Goal: Information Seeking & Learning: Learn about a topic

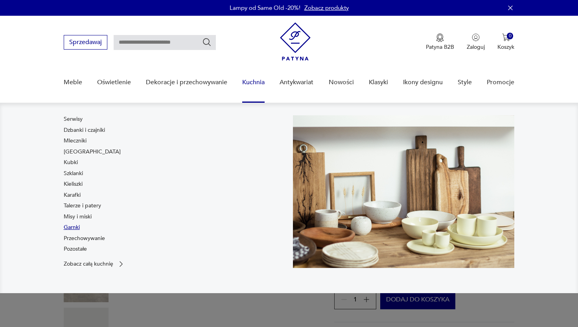
click at [66, 227] on link "Garnki" at bounding box center [72, 227] width 16 height 8
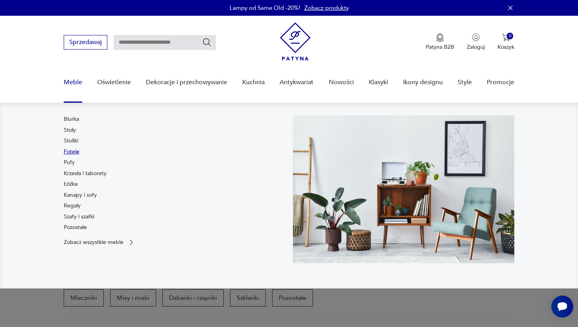
click at [72, 149] on link "Fotele" at bounding box center [72, 152] width 16 height 8
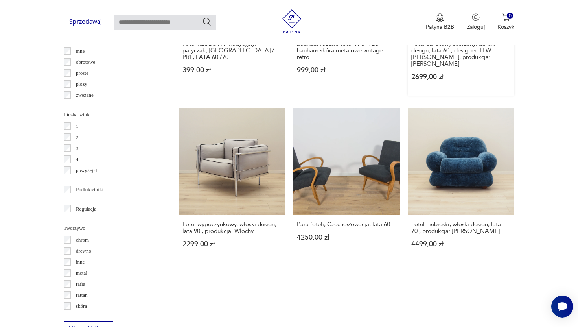
scroll to position [907, 0]
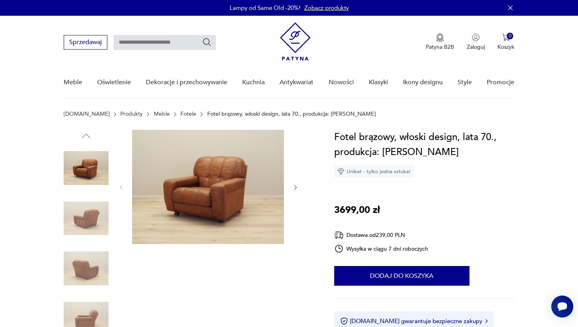
click at [257, 170] on img at bounding box center [208, 187] width 152 height 114
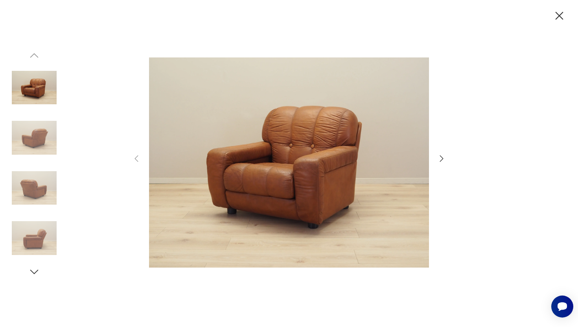
click at [443, 156] on icon "button" at bounding box center [441, 158] width 9 height 9
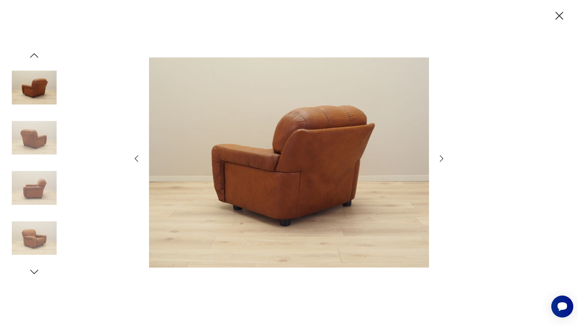
click at [443, 156] on icon "button" at bounding box center [441, 158] width 9 height 9
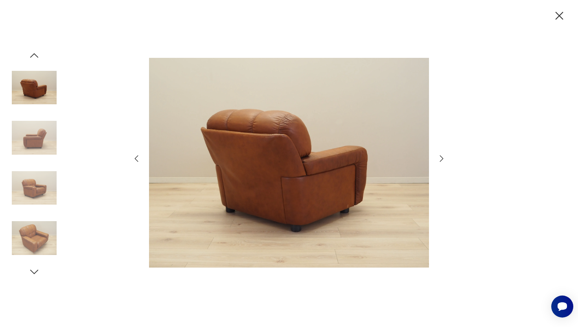
click at [443, 156] on icon "button" at bounding box center [441, 158] width 9 height 9
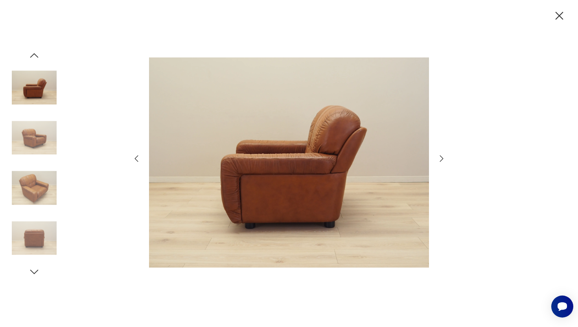
click at [443, 156] on icon "button" at bounding box center [441, 158] width 9 height 9
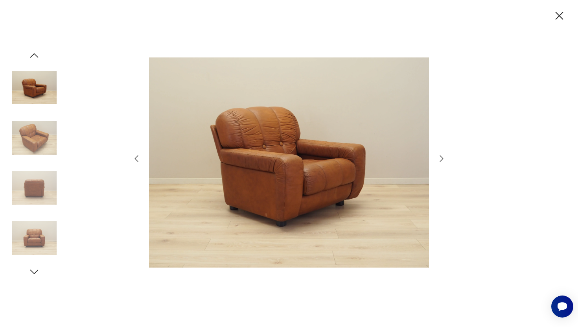
click at [443, 156] on icon "button" at bounding box center [441, 158] width 9 height 9
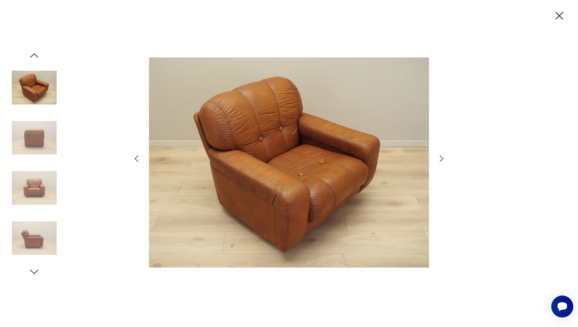
click at [558, 16] on icon "button" at bounding box center [560, 16] width 8 height 8
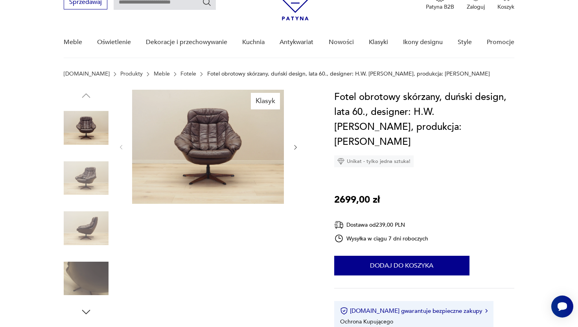
scroll to position [44, 0]
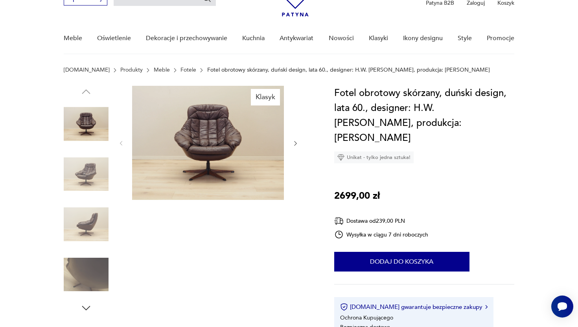
click at [191, 134] on img at bounding box center [208, 143] width 152 height 114
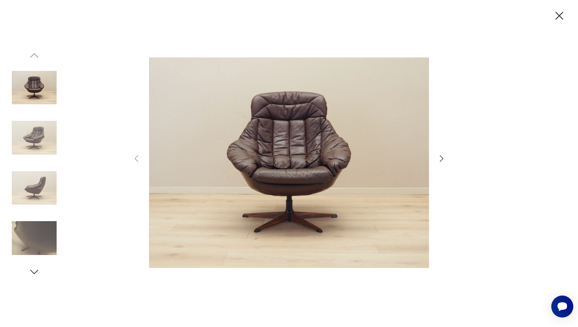
click at [438, 155] on icon "button" at bounding box center [441, 158] width 9 height 9
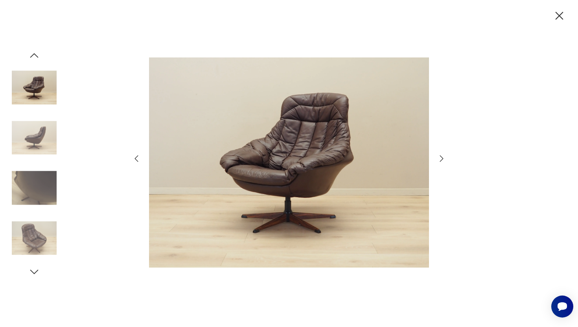
click at [438, 155] on icon "button" at bounding box center [441, 158] width 9 height 9
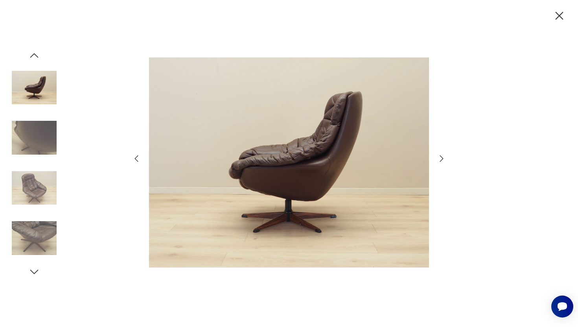
click at [438, 155] on icon "button" at bounding box center [441, 158] width 9 height 9
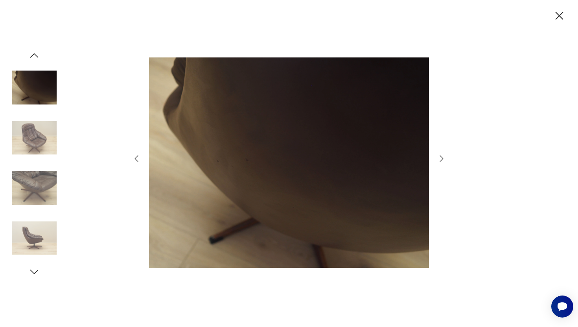
click at [438, 155] on icon "button" at bounding box center [441, 158] width 9 height 9
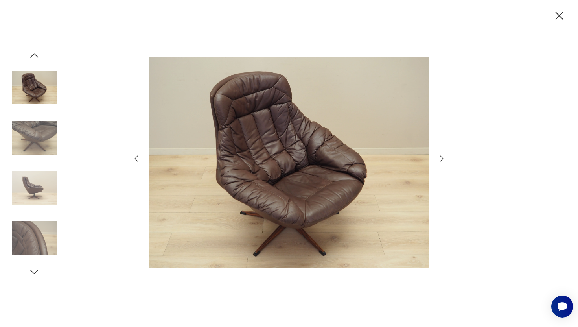
click at [438, 155] on icon "button" at bounding box center [441, 158] width 9 height 9
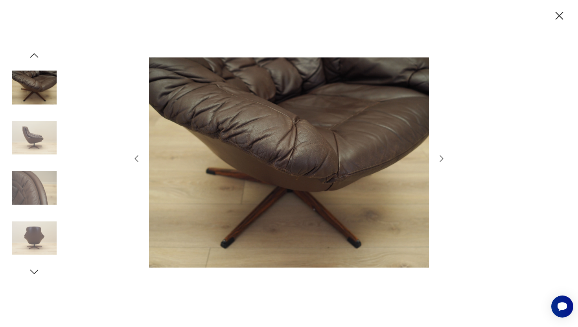
click at [438, 155] on icon "button" at bounding box center [441, 158] width 9 height 9
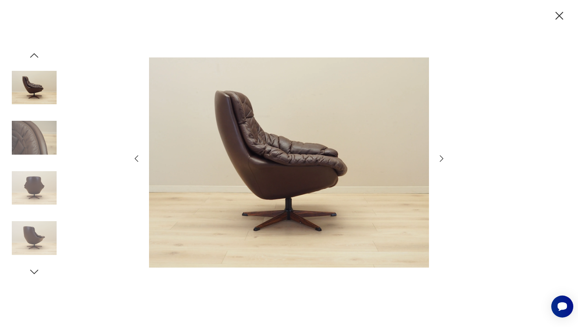
click at [438, 155] on icon "button" at bounding box center [441, 158] width 9 height 9
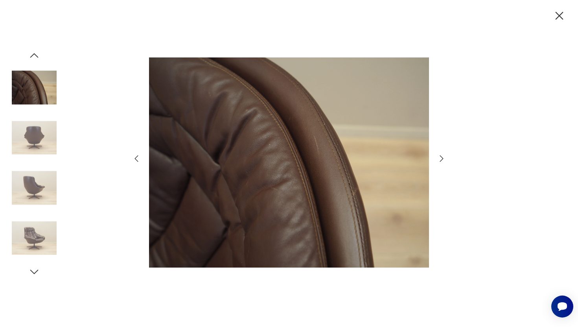
click at [438, 155] on icon "button" at bounding box center [441, 158] width 9 height 9
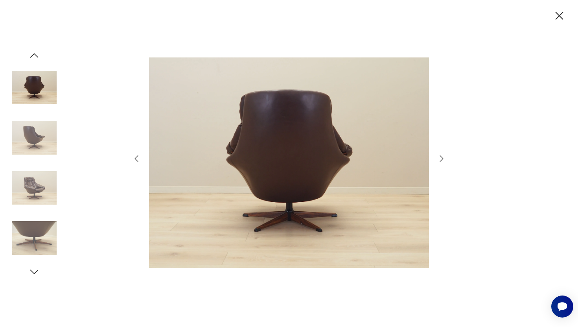
click at [438, 155] on icon "button" at bounding box center [441, 158] width 9 height 9
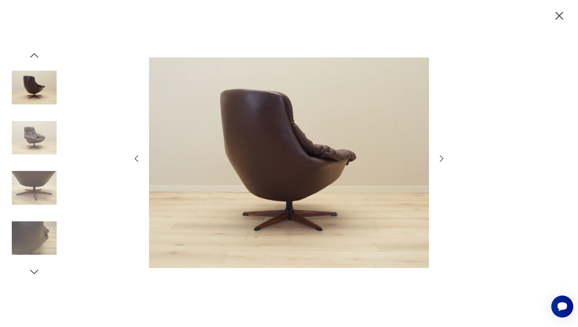
click at [438, 155] on icon "button" at bounding box center [441, 158] width 9 height 9
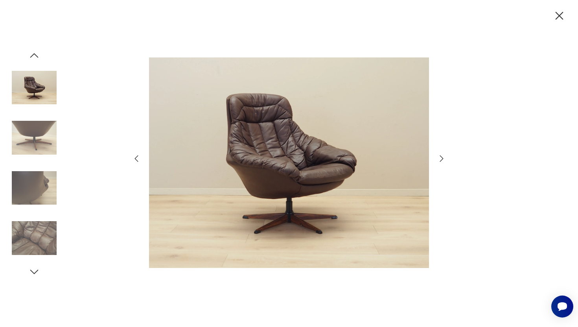
click at [558, 15] on icon "button" at bounding box center [559, 16] width 14 height 14
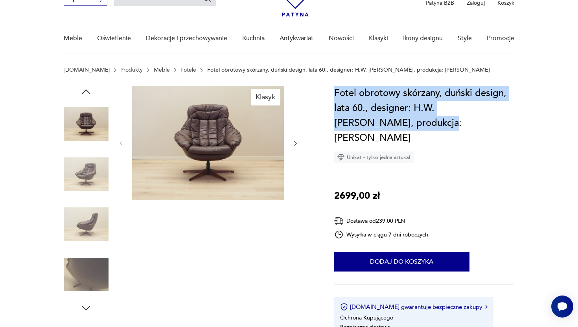
drag, startPoint x: 334, startPoint y: 92, endPoint x: 382, endPoint y: 120, distance: 55.7
click at [382, 120] on h1 "Fotel obrotowy skórzany, duński design, lata 60., designer: H.W. Klein, produkc…" at bounding box center [424, 116] width 180 height 60
copy h1 "Fotel obrotowy skórzany, duński design, lata 60., designer: H.W. Klein, produkc…"
